Goal: Submit feedback/report problem

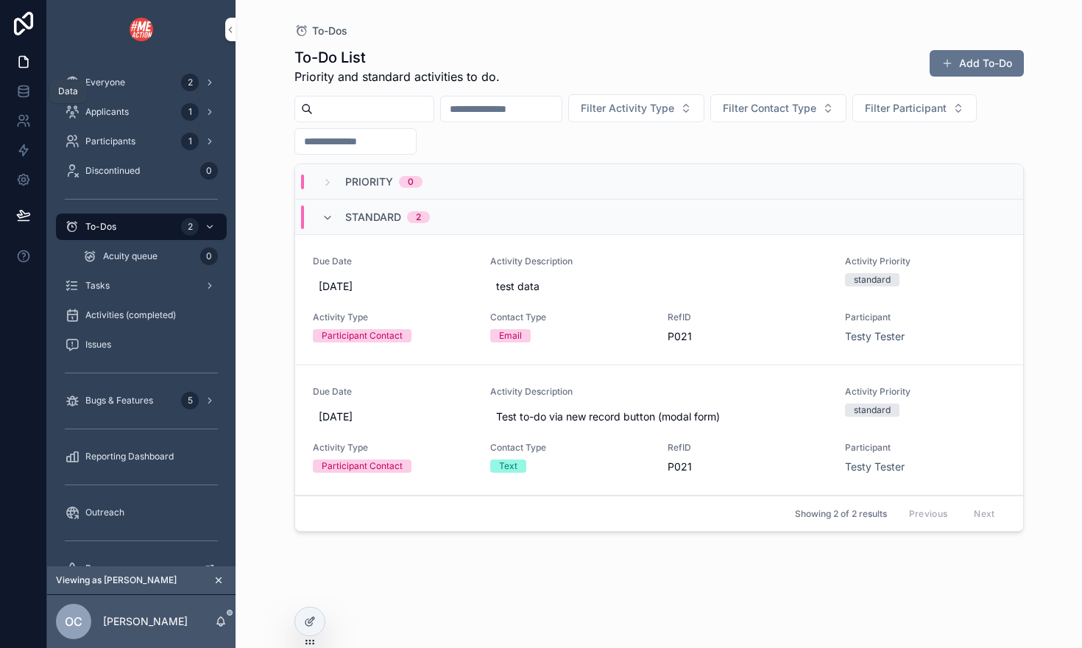
click at [27, 96] on icon at bounding box center [23, 94] width 10 height 6
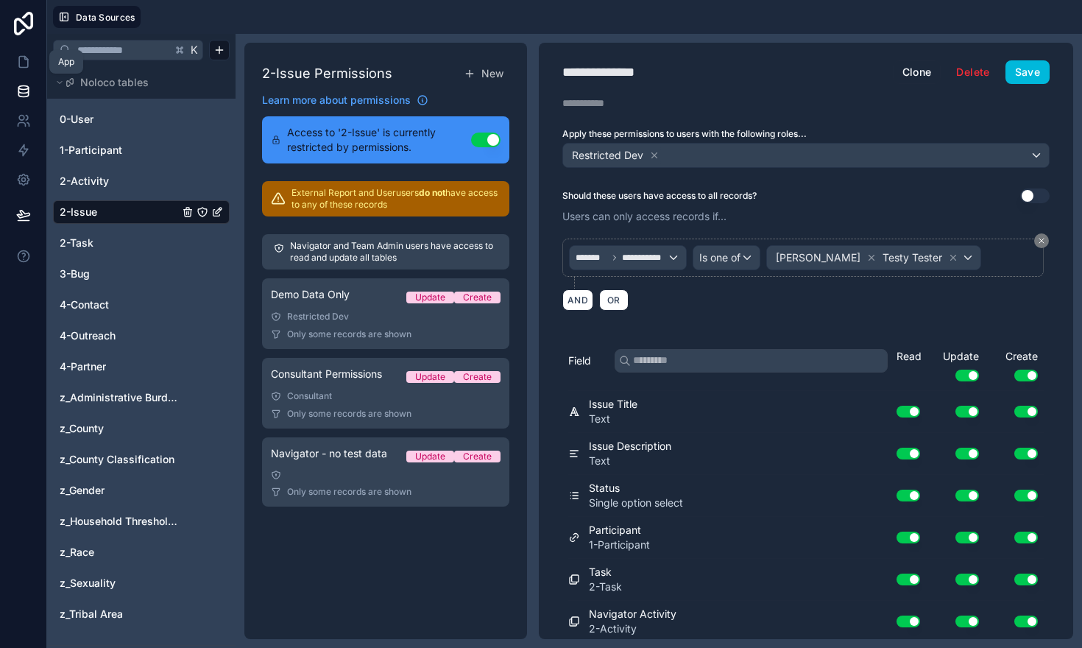
click at [16, 66] on icon at bounding box center [23, 61] width 15 height 15
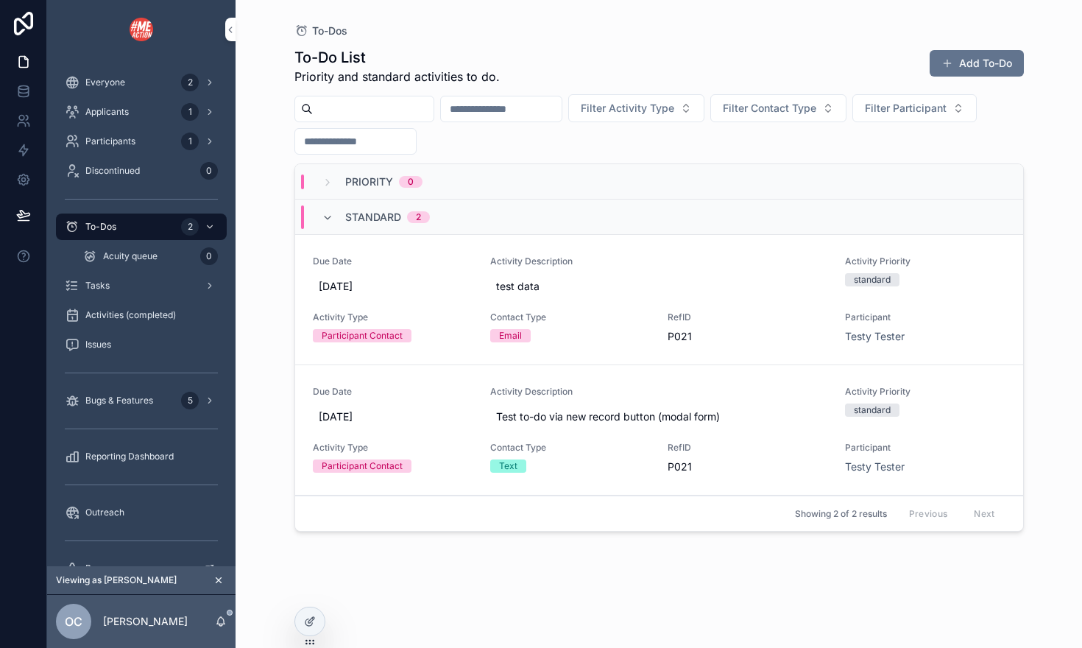
click at [93, 115] on span "Applicants" at bounding box center [106, 112] width 43 height 12
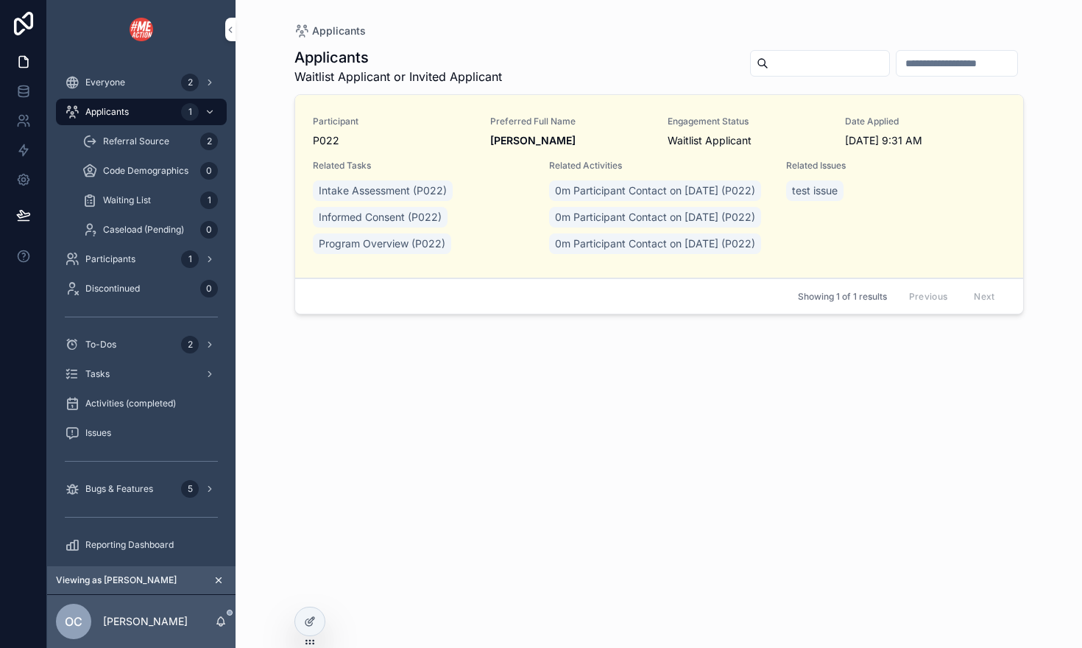
click at [132, 202] on span "Waiting List" at bounding box center [127, 200] width 48 height 12
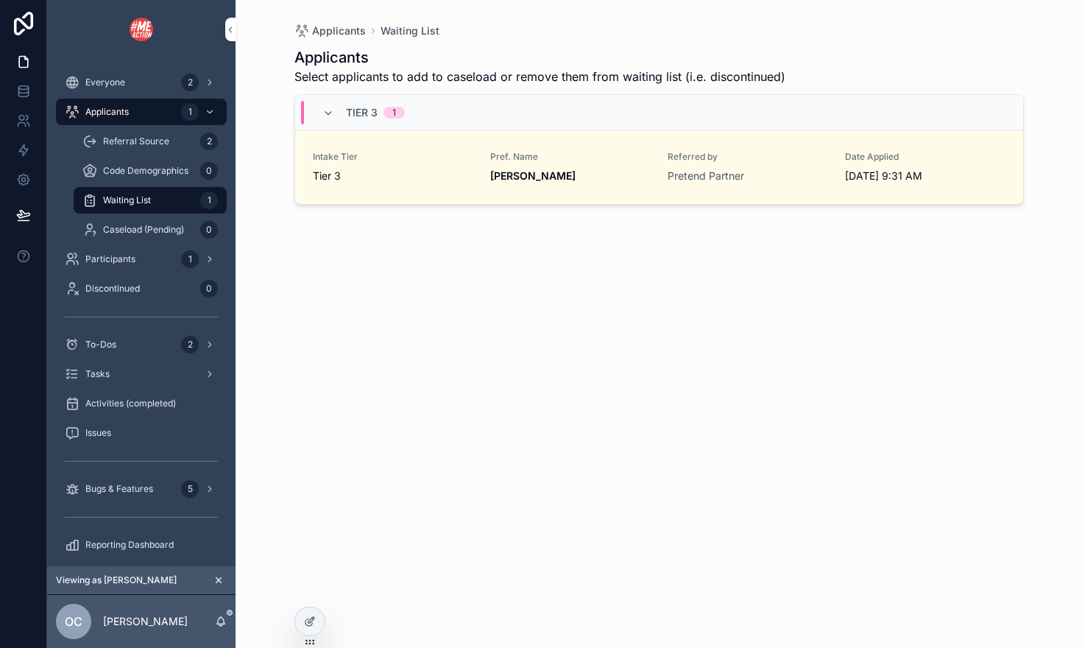
click at [125, 219] on div "Caseload (Pending) 0" at bounding box center [149, 230] width 135 height 24
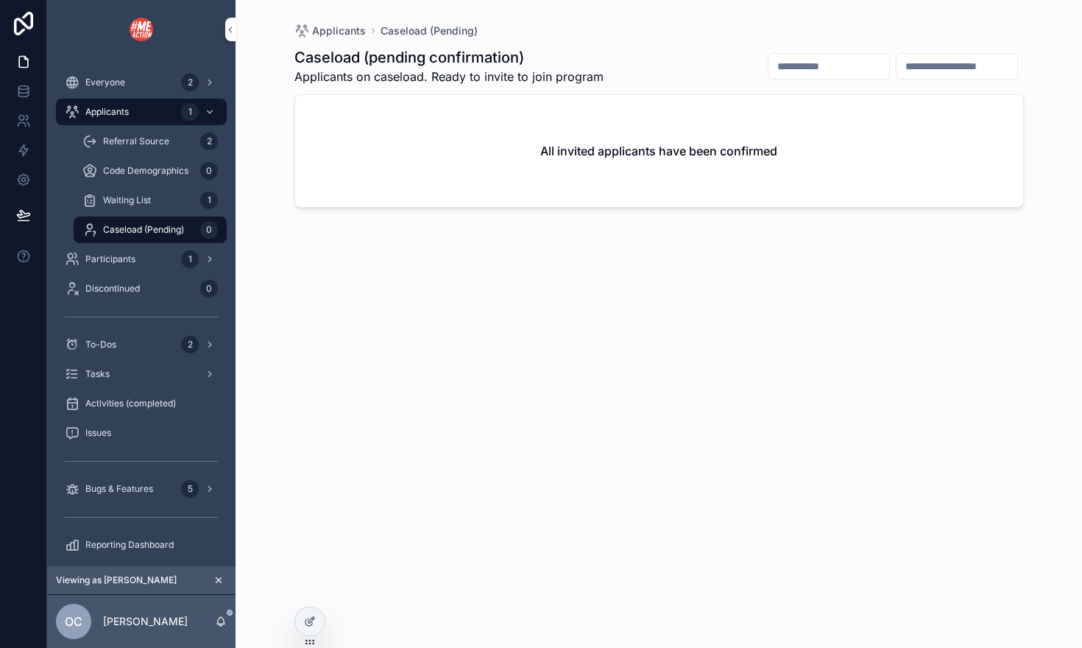
click at [127, 169] on span "Code Demographics" at bounding box center [145, 171] width 85 height 12
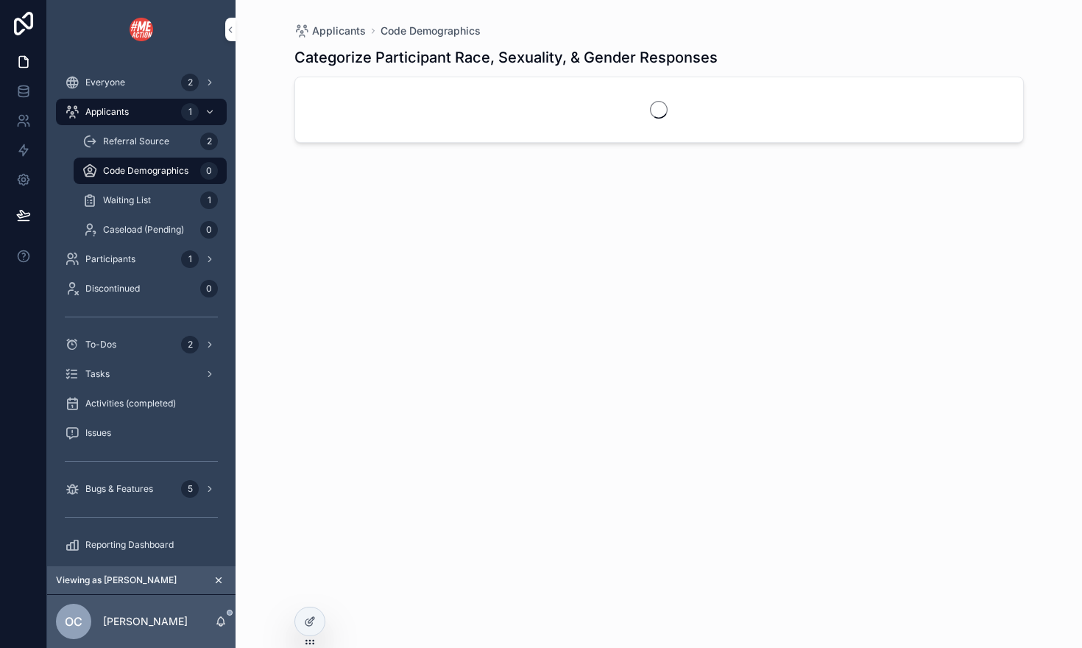
click at [127, 198] on span "Waiting List" at bounding box center [127, 200] width 48 height 12
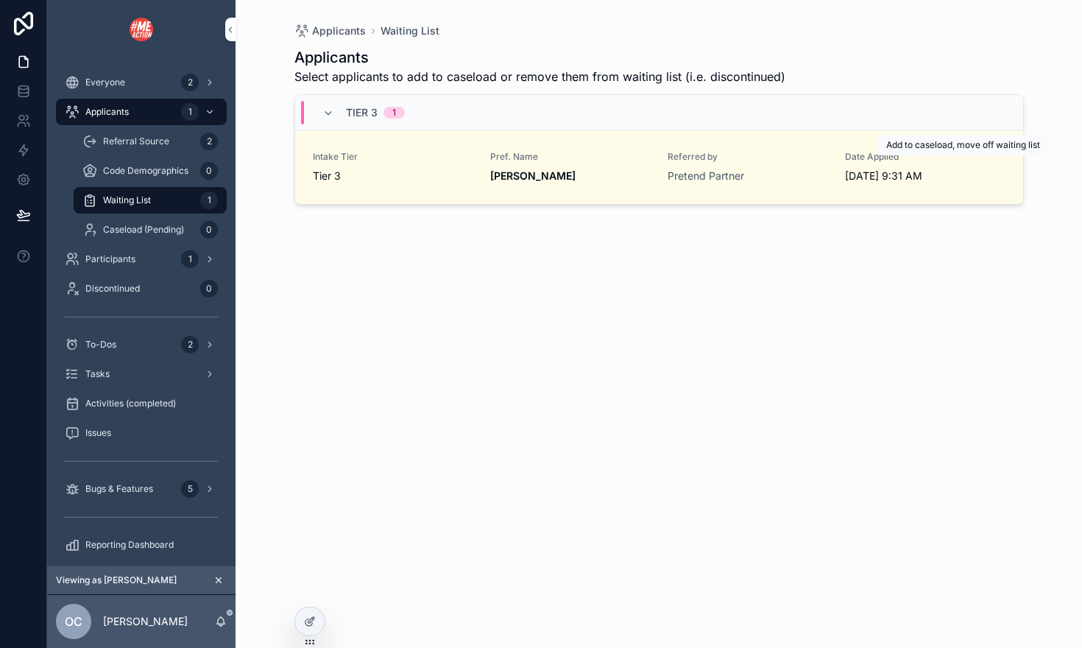
click at [0, 0] on icon "scrollable content" at bounding box center [0, 0] width 0 height 0
click at [114, 236] on div "Caseload (Pending) 0" at bounding box center [149, 230] width 135 height 24
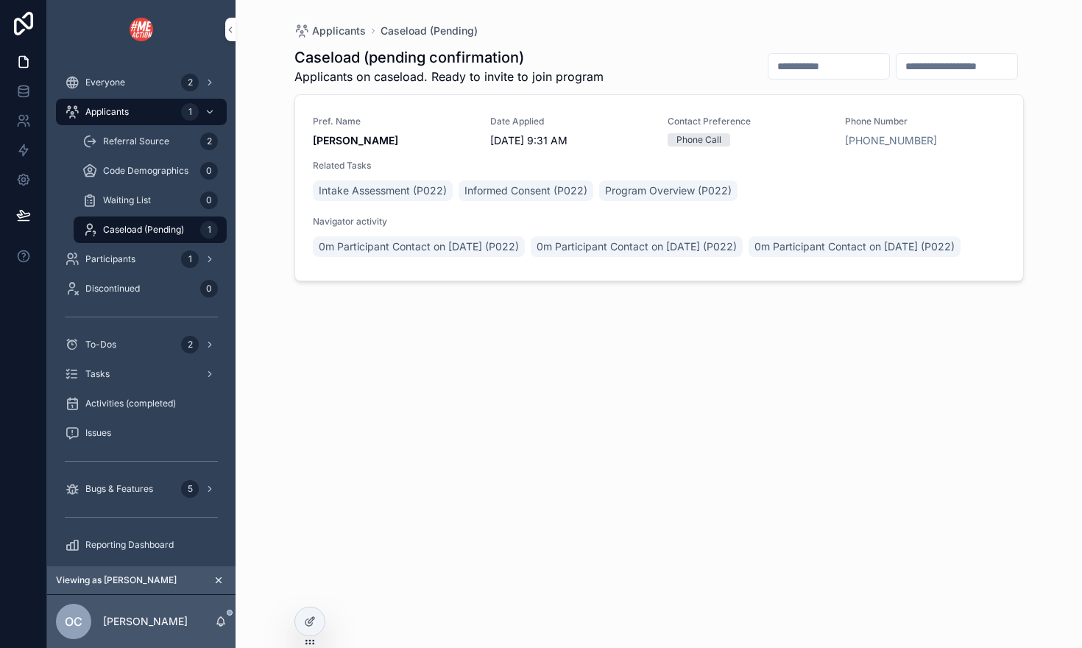
click at [446, 149] on div "Pref. Name Demi Demo Date Applied [DATE] 9:31 AM Contact Preference Phone Call …" at bounding box center [659, 188] width 693 height 144
click at [94, 253] on span "Participants" at bounding box center [110, 259] width 50 height 12
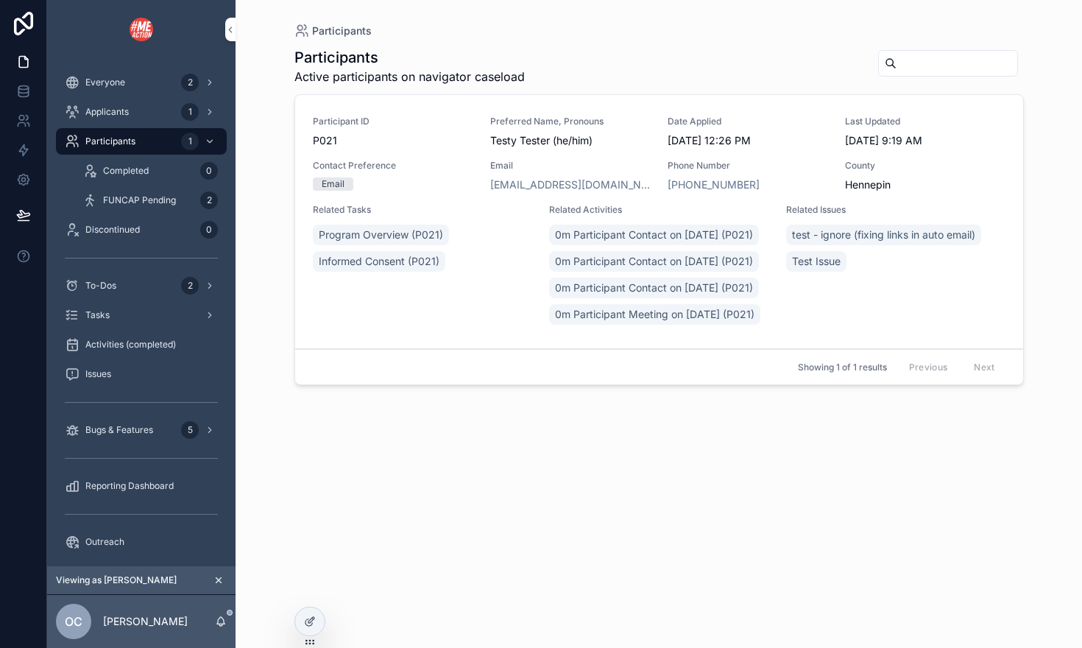
click at [445, 120] on span "Participant ID" at bounding box center [393, 122] width 160 height 12
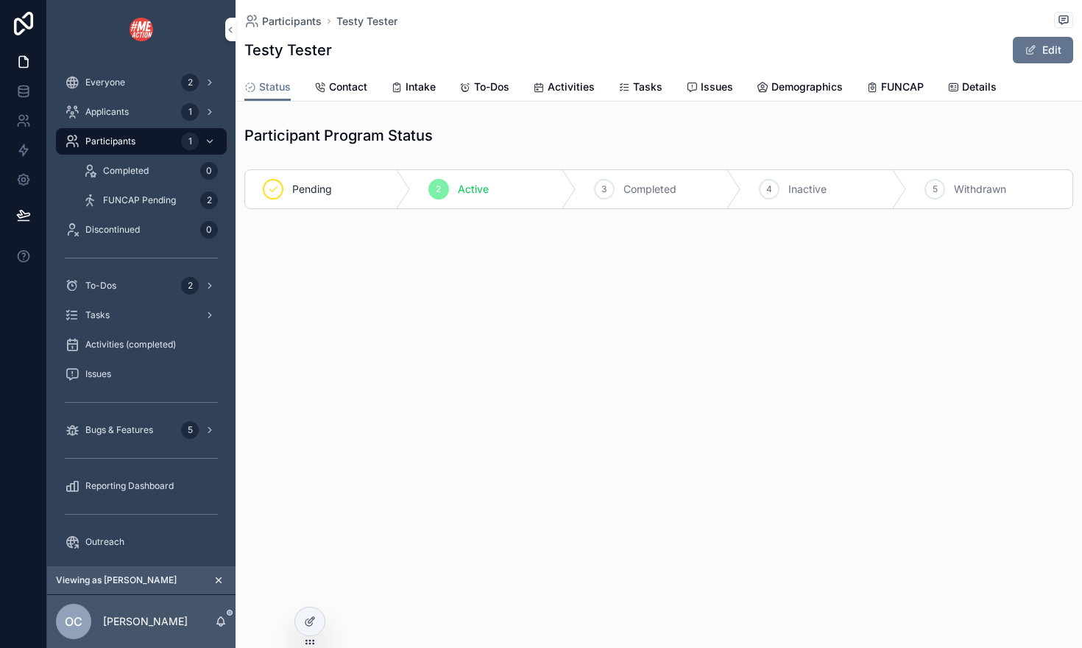
click at [359, 87] on span "Contact" at bounding box center [348, 86] width 38 height 15
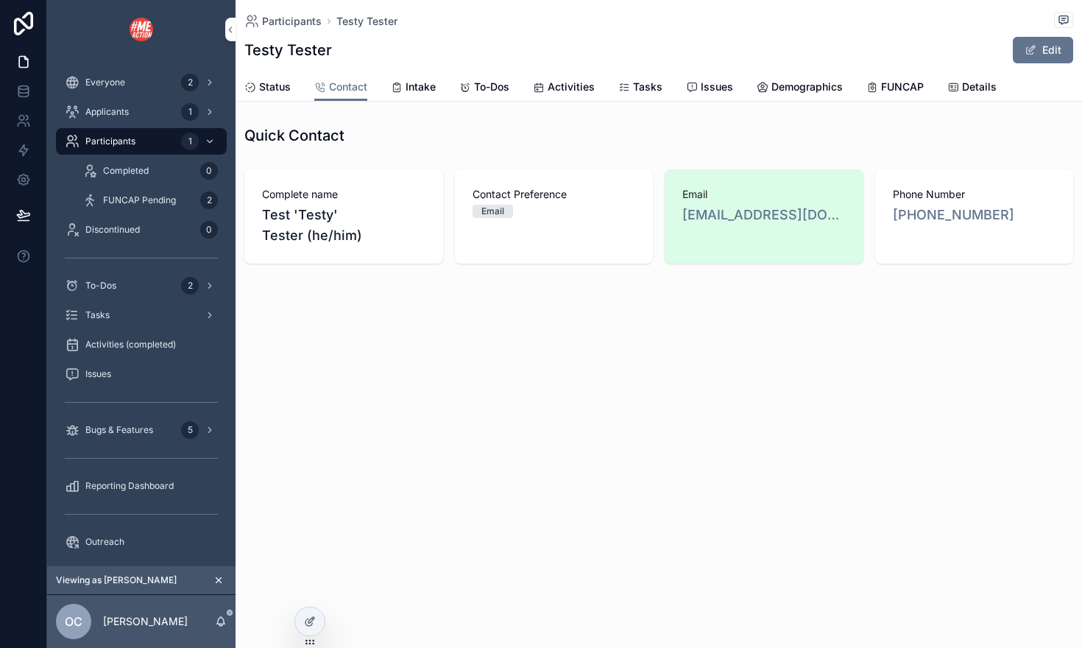
click at [408, 90] on span "Intake" at bounding box center [421, 86] width 30 height 15
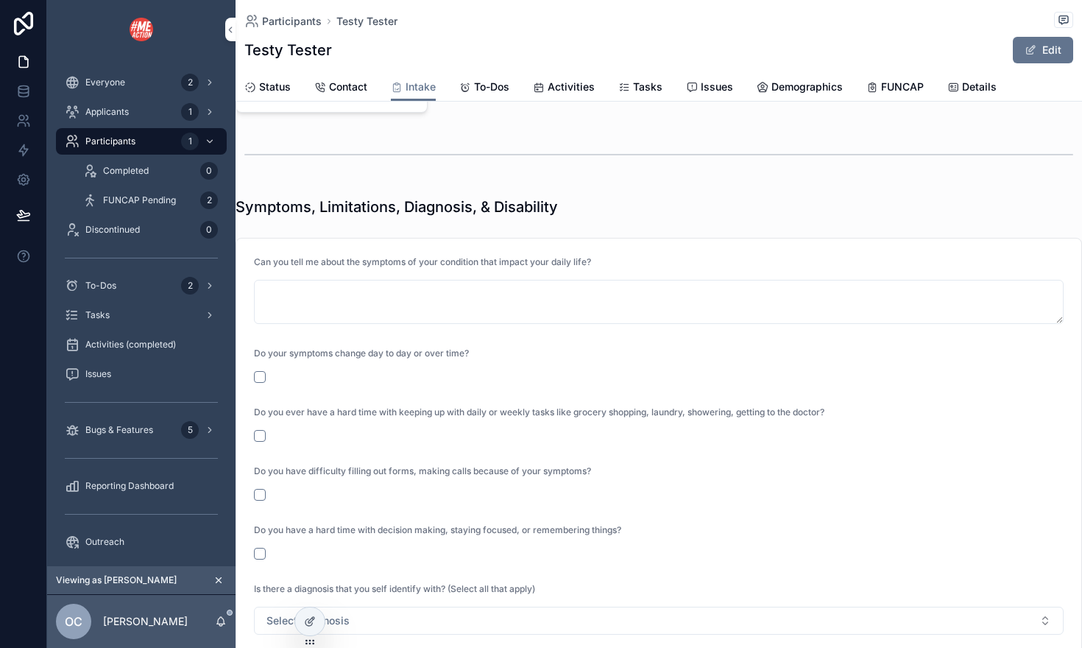
scroll to position [1130, 0]
click at [495, 91] on span "To-Dos" at bounding box center [491, 86] width 35 height 15
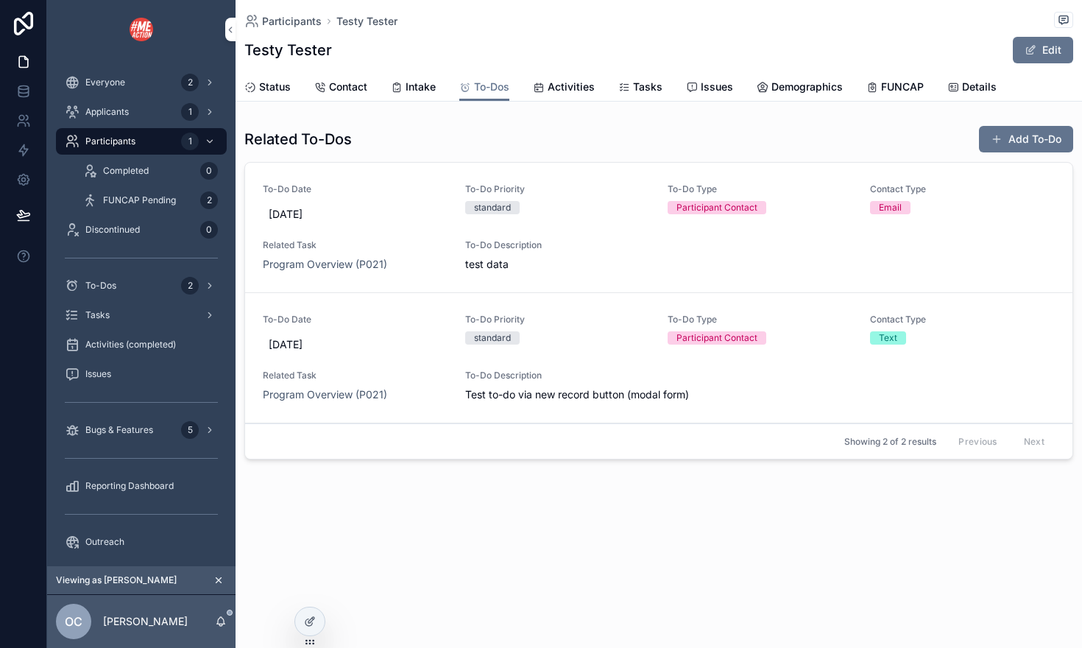
click at [571, 78] on link "Activities" at bounding box center [564, 88] width 62 height 29
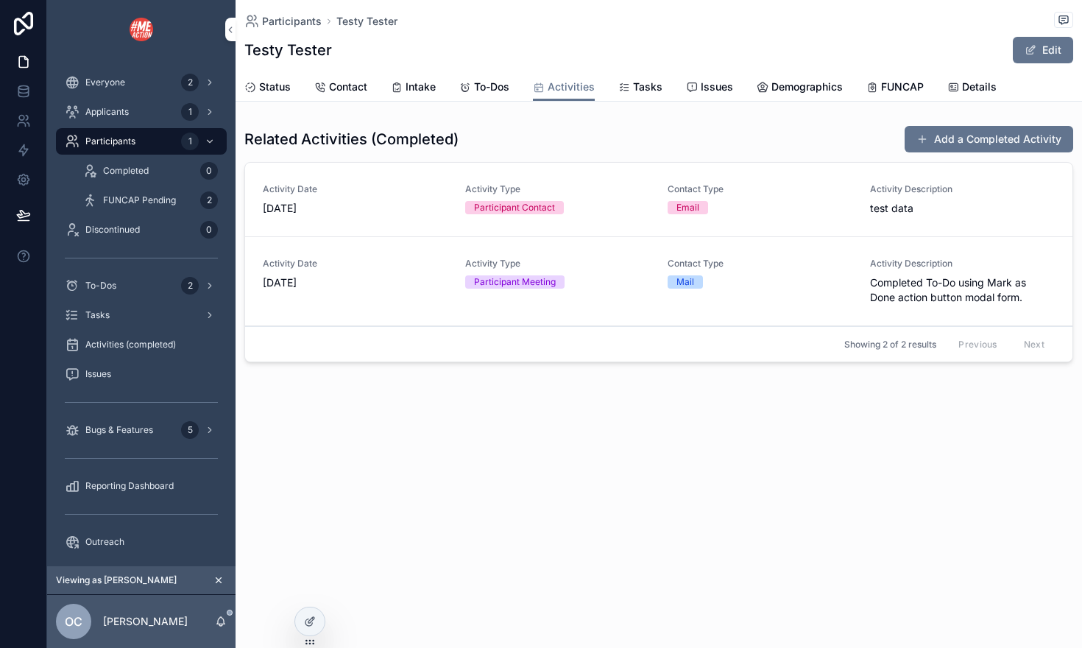
click at [639, 88] on span "Tasks" at bounding box center [647, 86] width 29 height 15
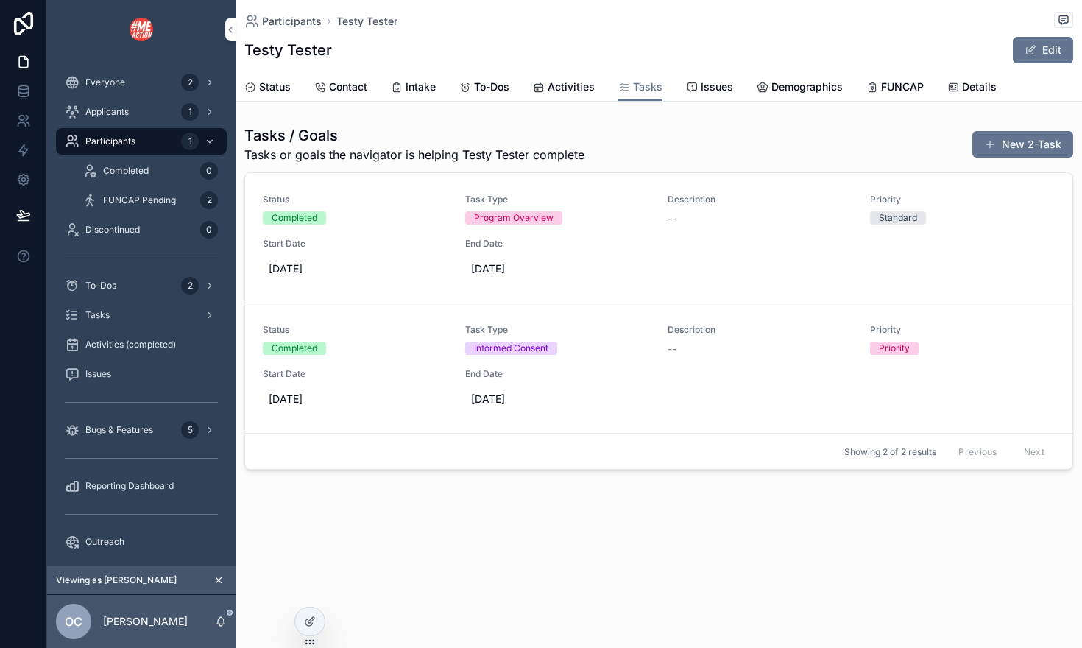
click at [711, 88] on span "Issues" at bounding box center [717, 86] width 32 height 15
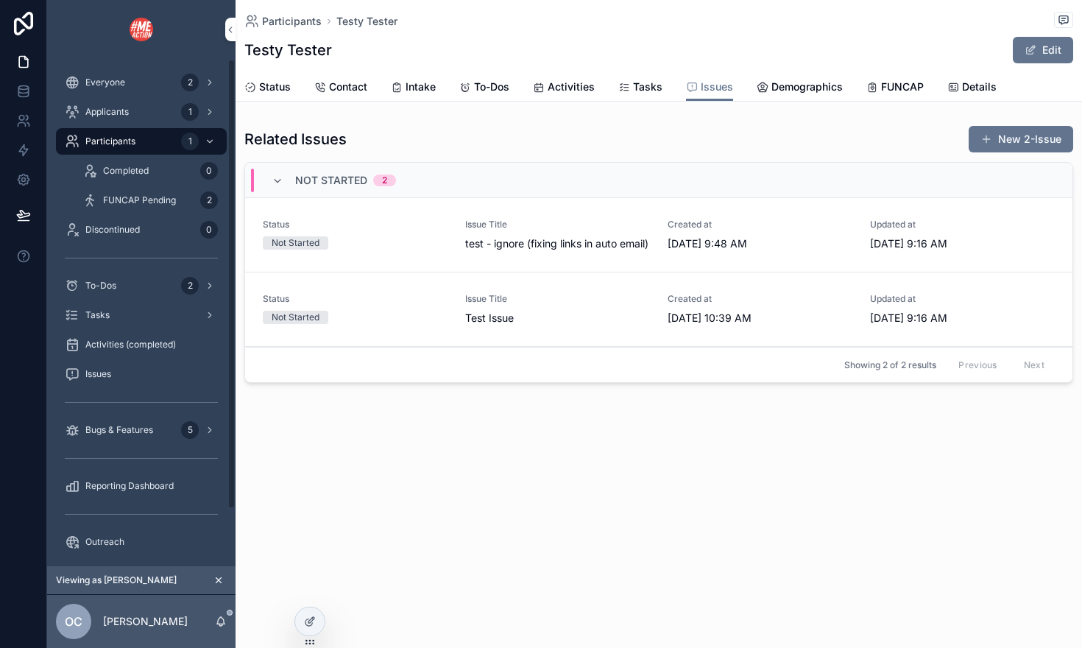
click at [134, 284] on div "To-Dos 2" at bounding box center [141, 286] width 153 height 24
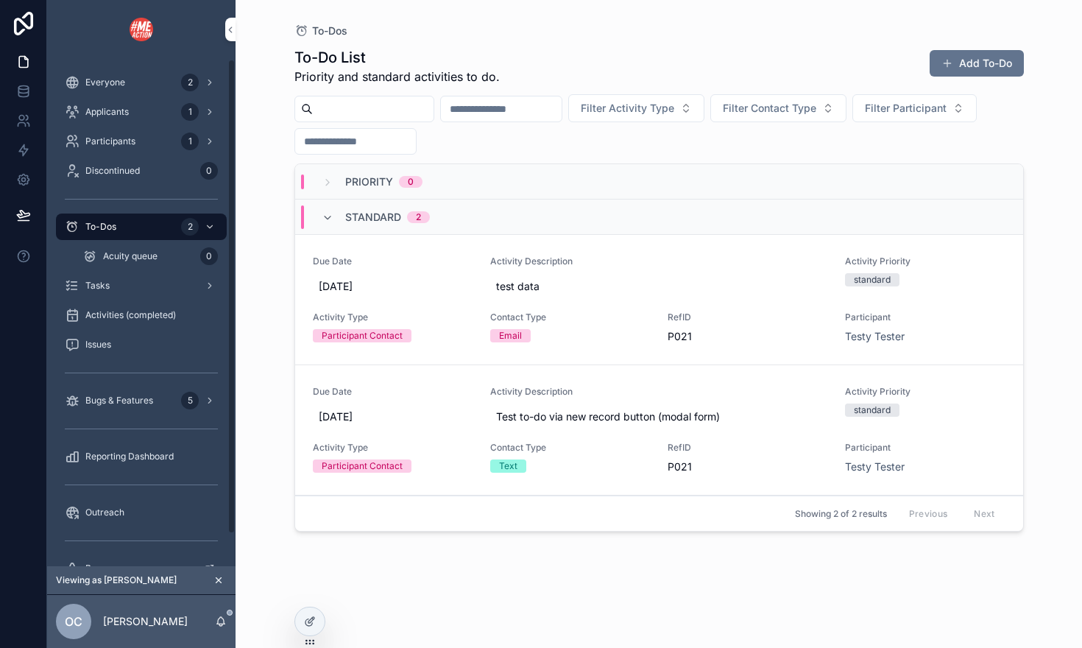
click at [110, 291] on div "Tasks" at bounding box center [141, 286] width 153 height 24
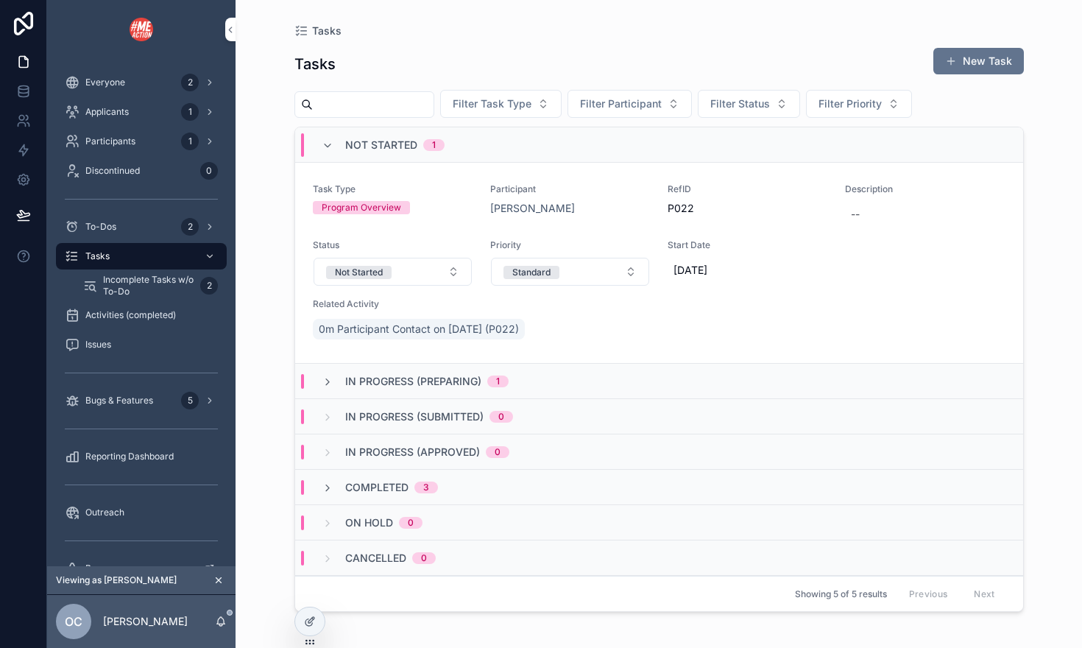
click at [101, 321] on div "Activities (completed)" at bounding box center [141, 315] width 153 height 24
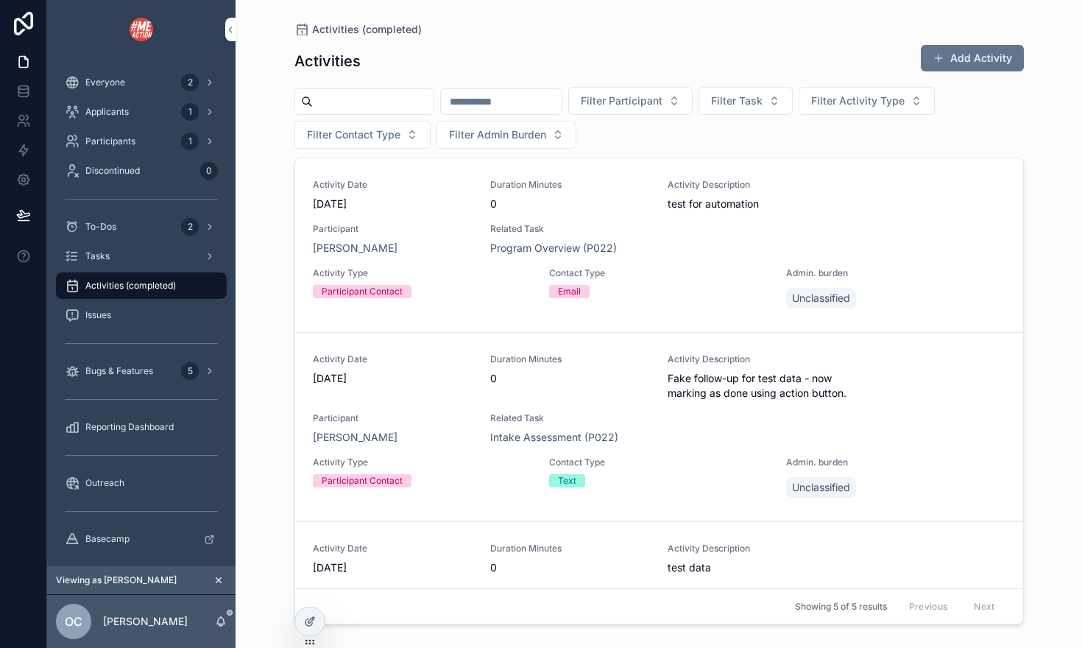
click at [959, 59] on button "Add Activity" at bounding box center [972, 58] width 103 height 26
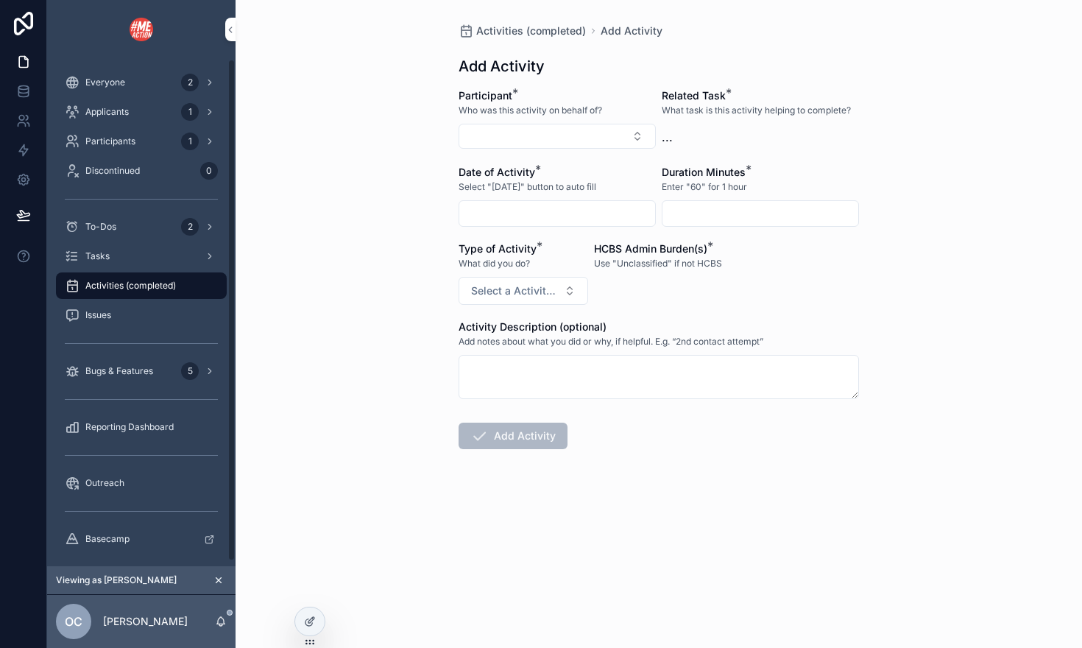
click at [116, 421] on span "Reporting Dashboard" at bounding box center [129, 427] width 88 height 12
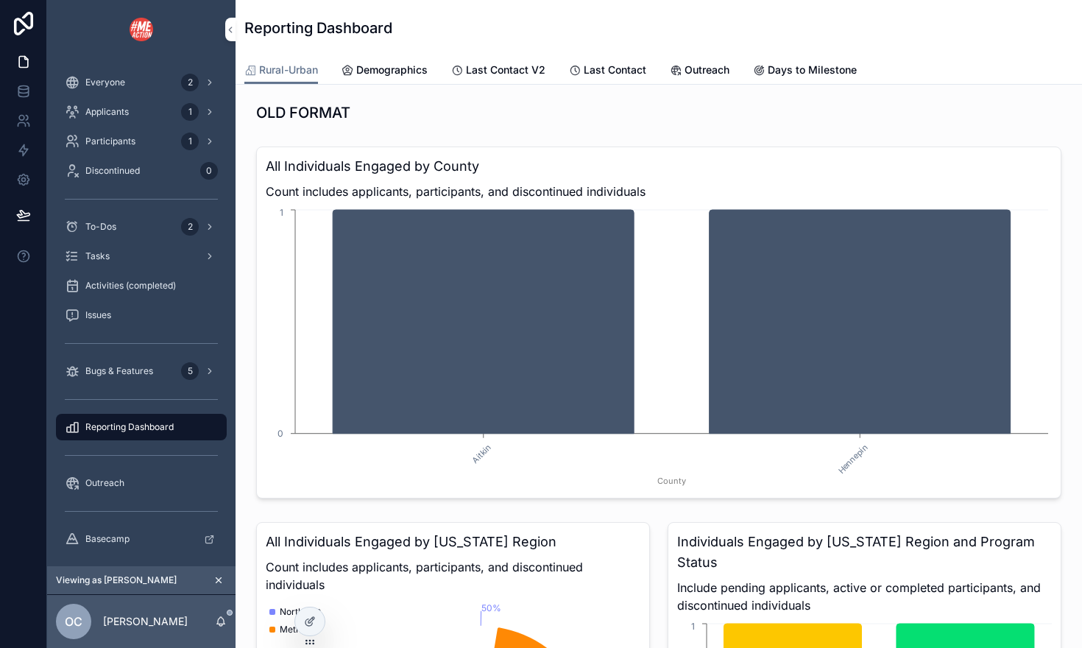
click at [393, 62] on link "Demographics" at bounding box center [385, 71] width 86 height 29
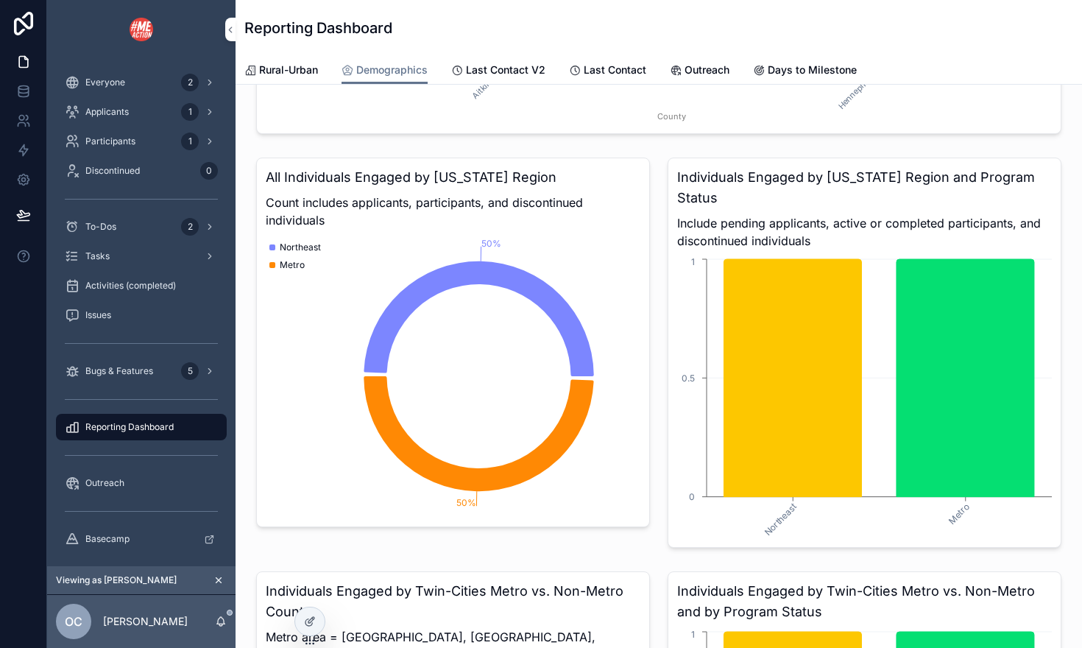
scroll to position [3044, 0]
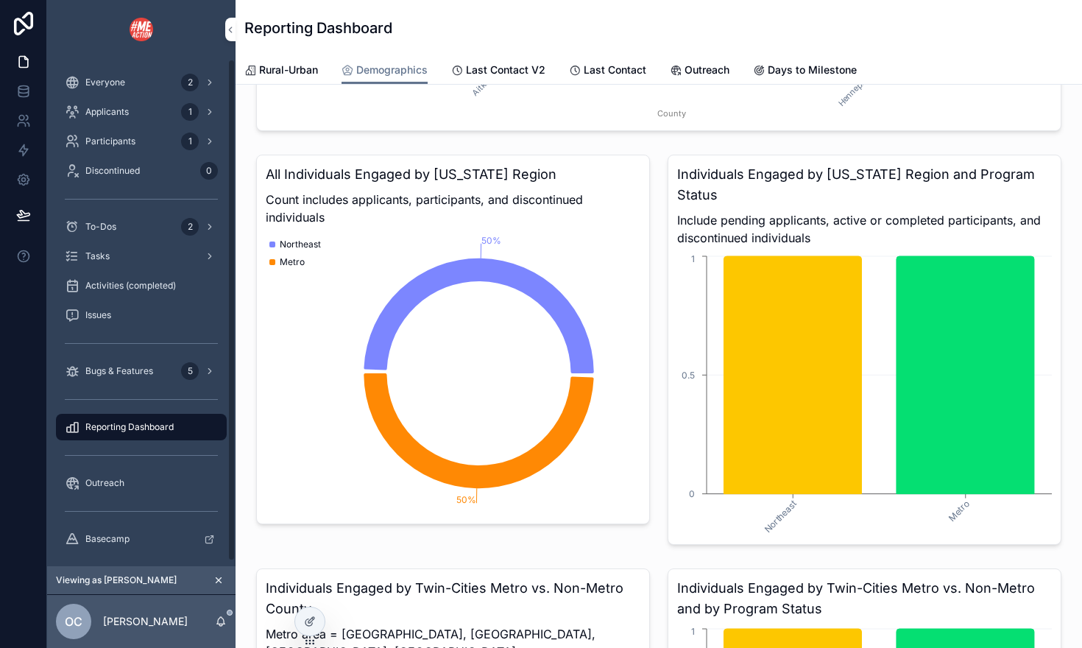
click at [219, 580] on icon "scrollable content" at bounding box center [218, 580] width 10 height 10
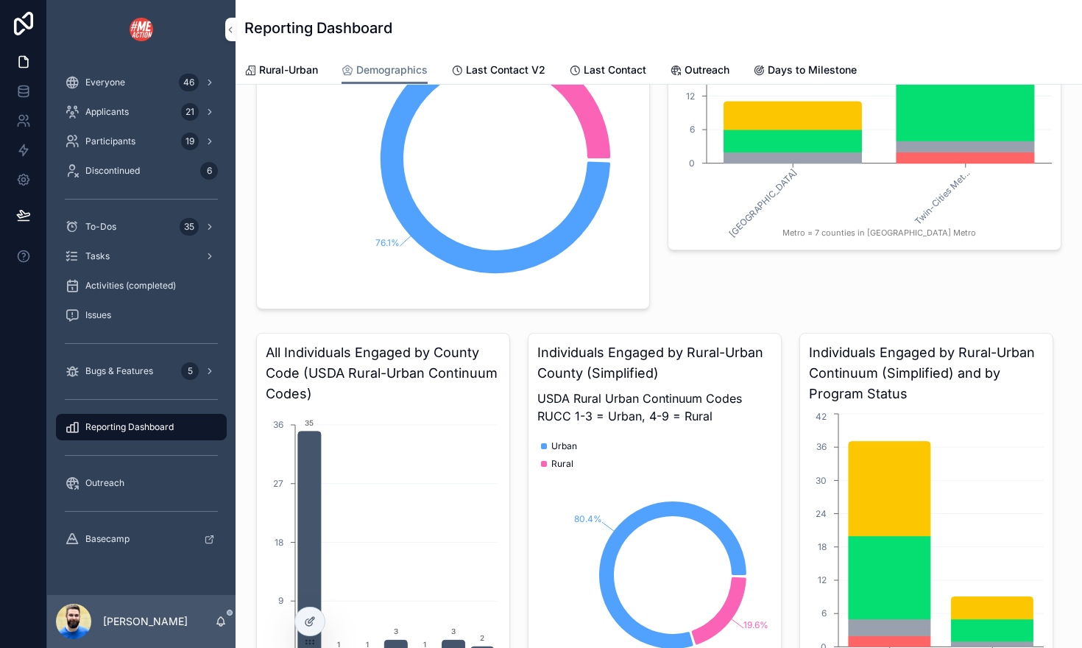
scroll to position [3744, 0]
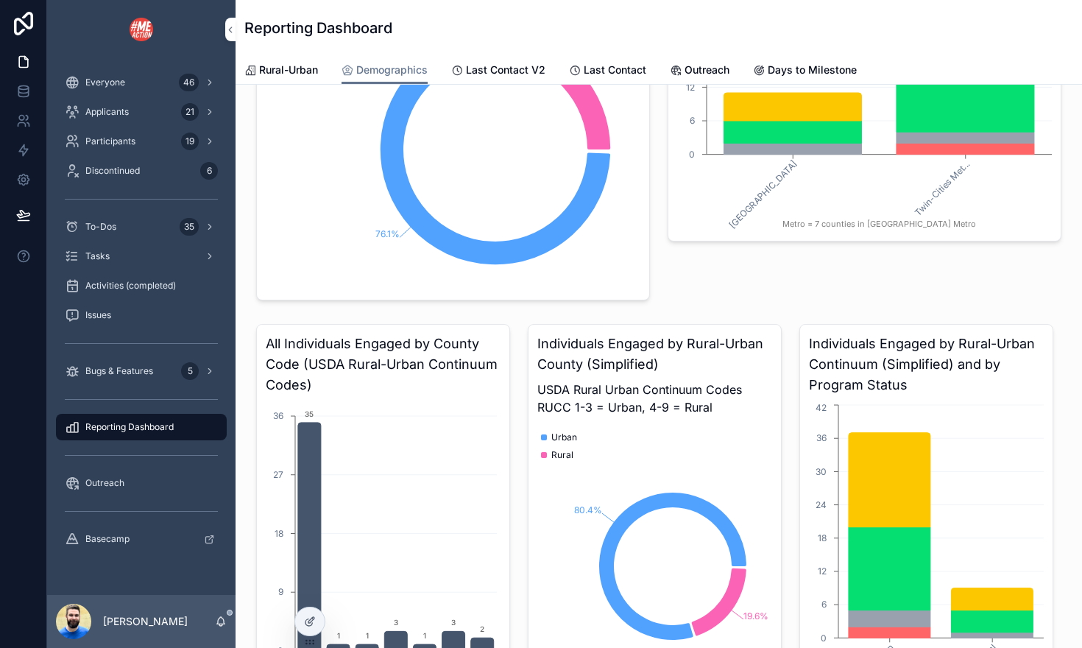
click at [110, 477] on span "Outreach" at bounding box center [104, 483] width 39 height 12
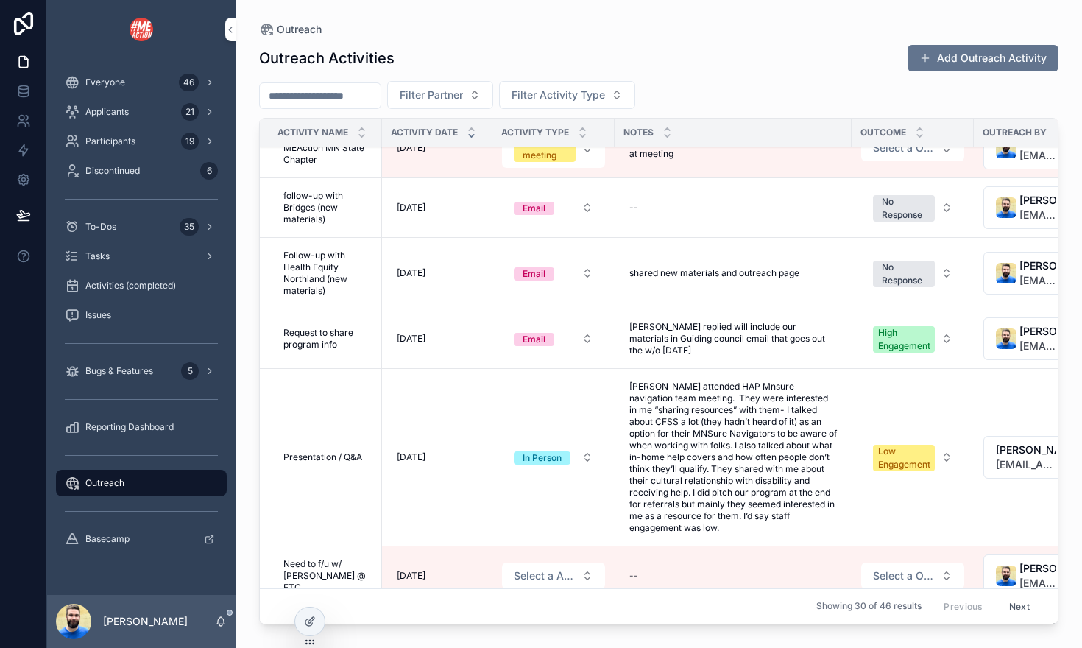
scroll to position [46, 0]
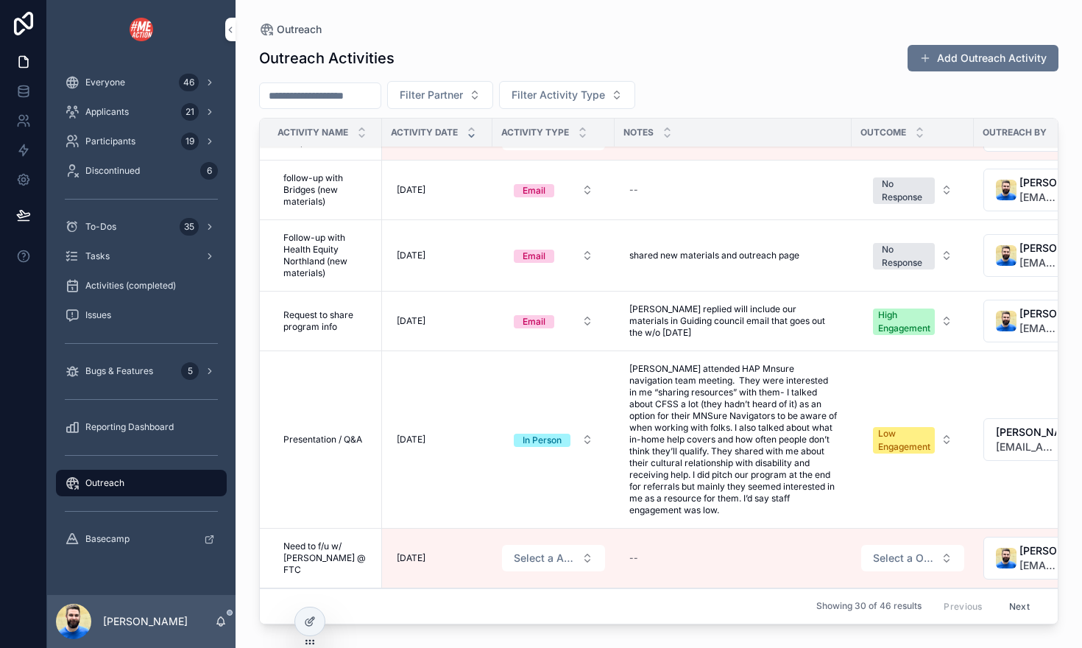
click at [109, 366] on span "Bugs & Features" at bounding box center [119, 371] width 68 height 12
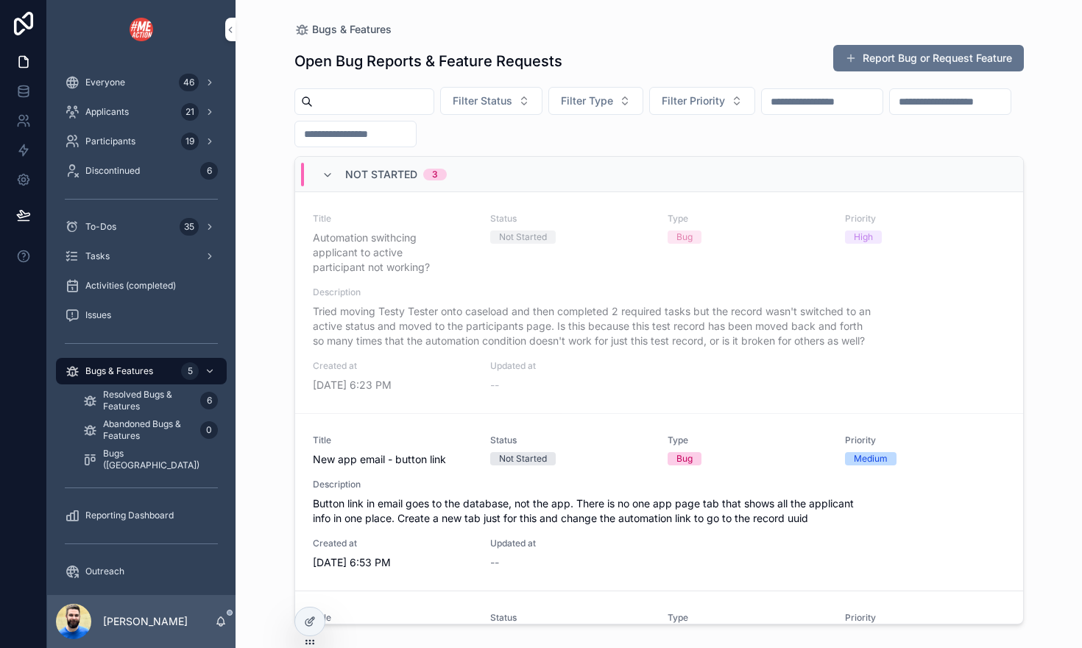
drag, startPoint x: 559, startPoint y: 358, endPoint x: 947, endPoint y: 53, distance: 493.3
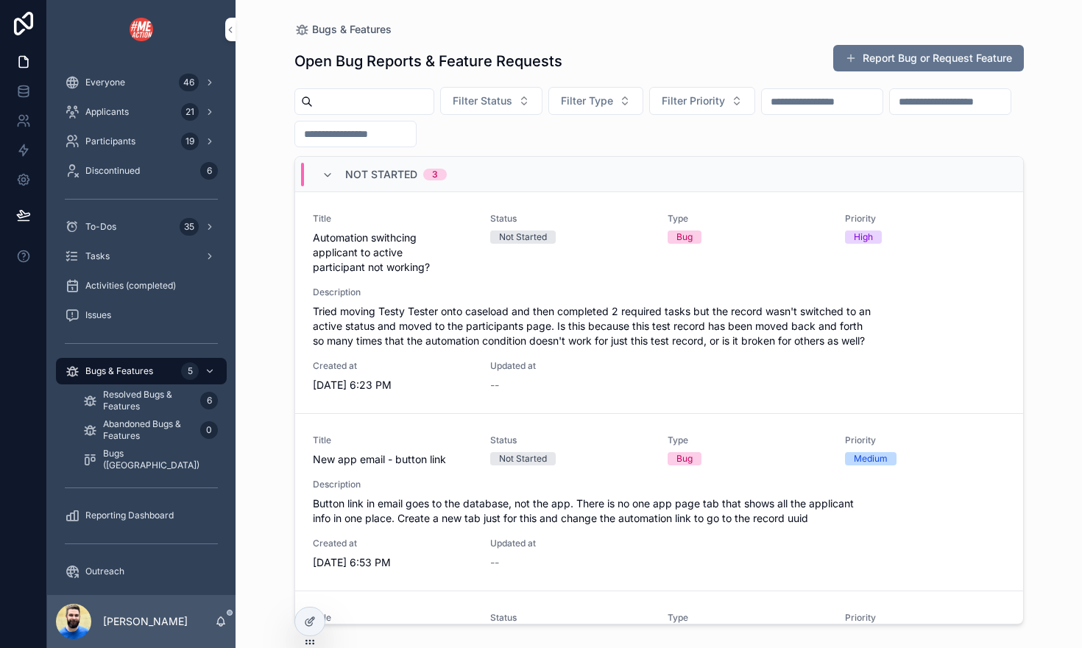
click at [947, 57] on button "Report Bug or Request Feature" at bounding box center [928, 58] width 191 height 26
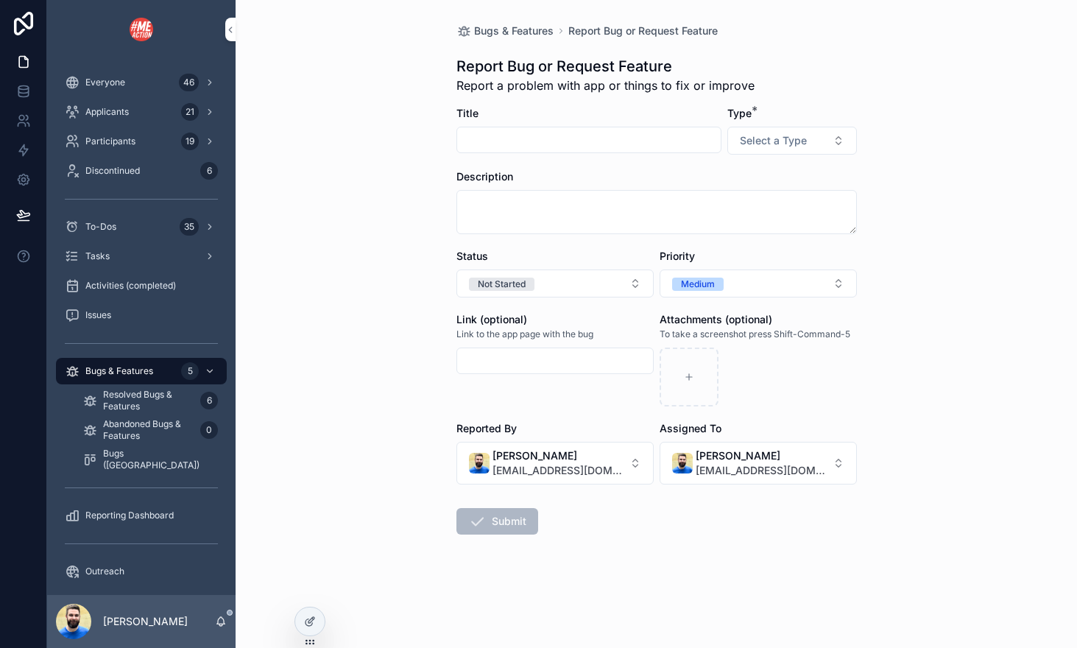
click at [115, 308] on div "Issues" at bounding box center [141, 315] width 153 height 24
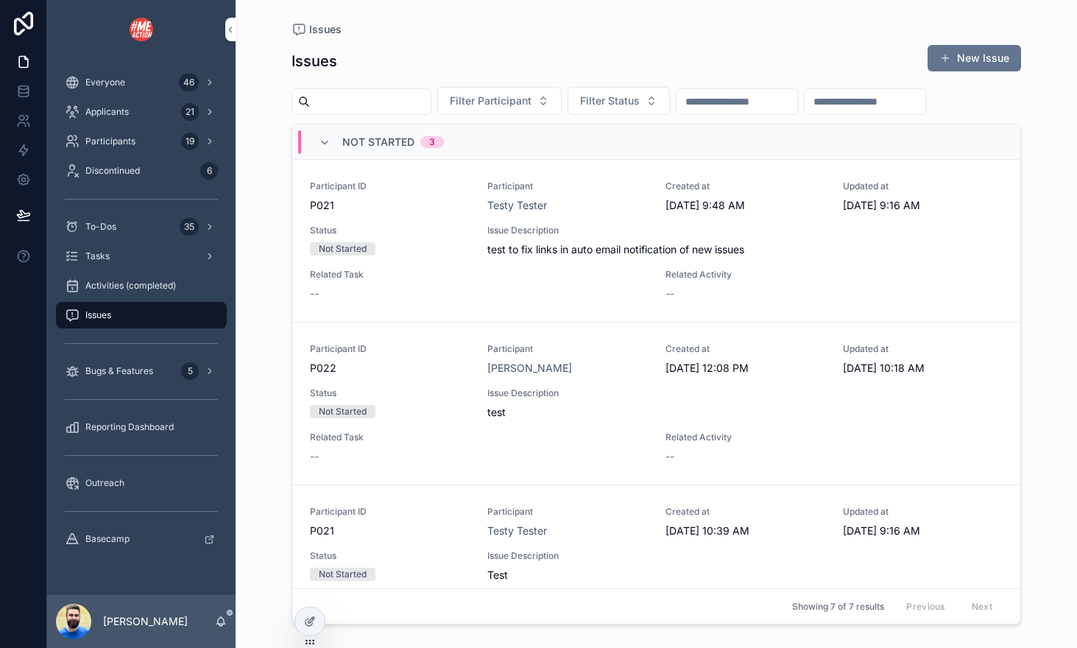
click at [404, 203] on span "P021" at bounding box center [390, 205] width 160 height 15
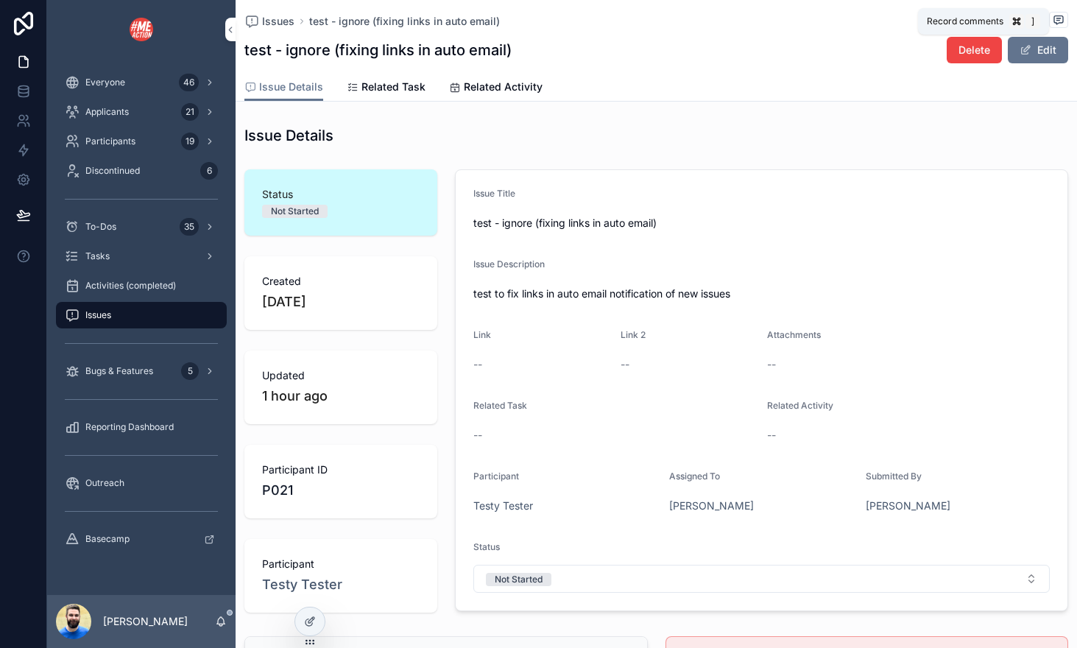
click at [1058, 22] on icon "scrollable content" at bounding box center [1059, 20] width 12 height 12
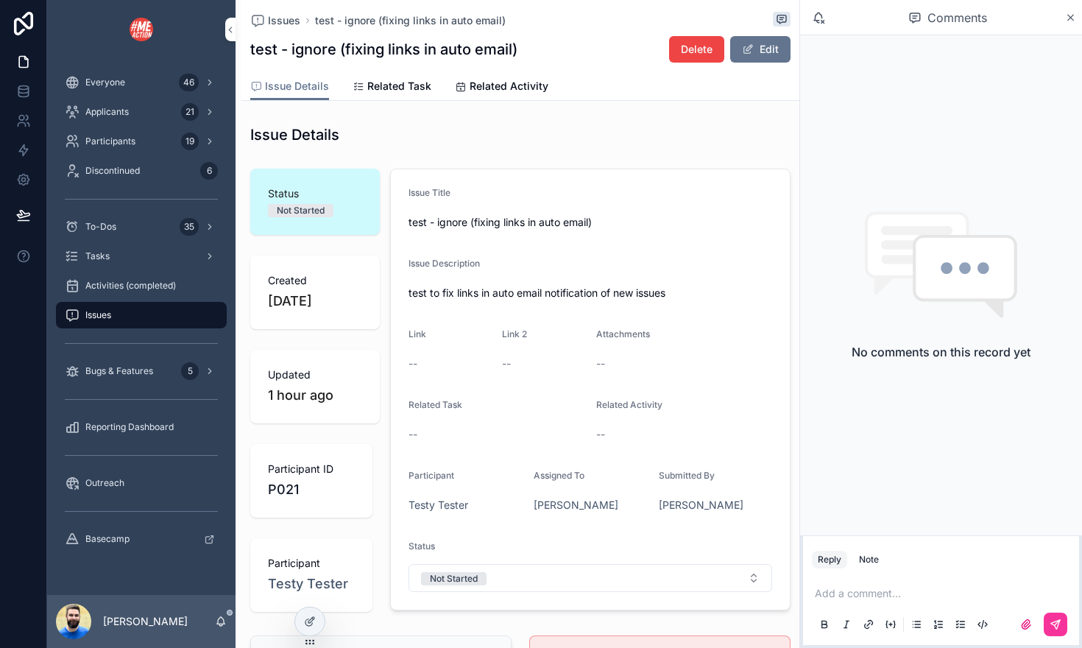
click at [1071, 17] on icon "scrollable content" at bounding box center [1071, 18] width 6 height 6
